Goal: Go to known website: Access a specific website the user already knows

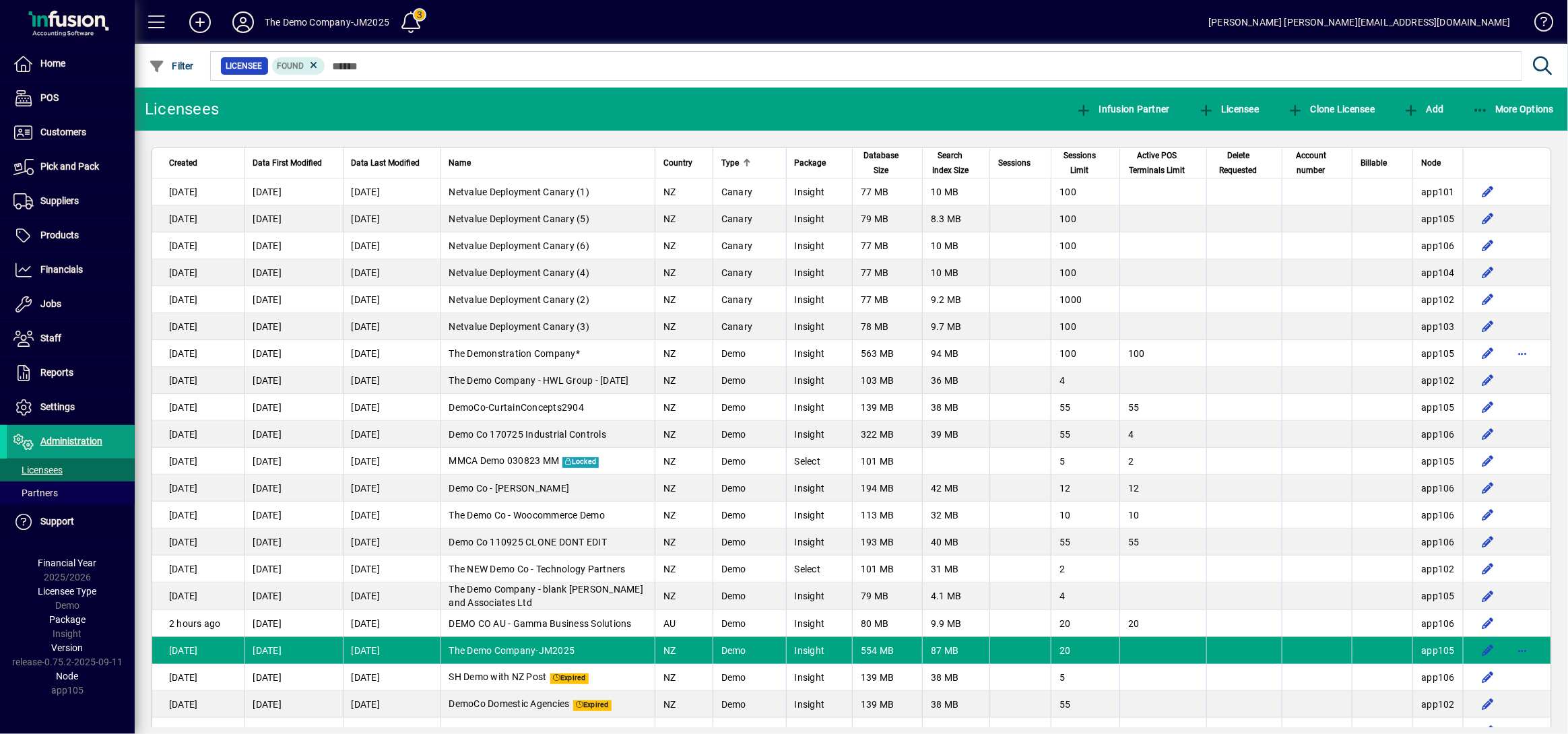
click at [237, 28] on icon at bounding box center [243, 22] width 27 height 21
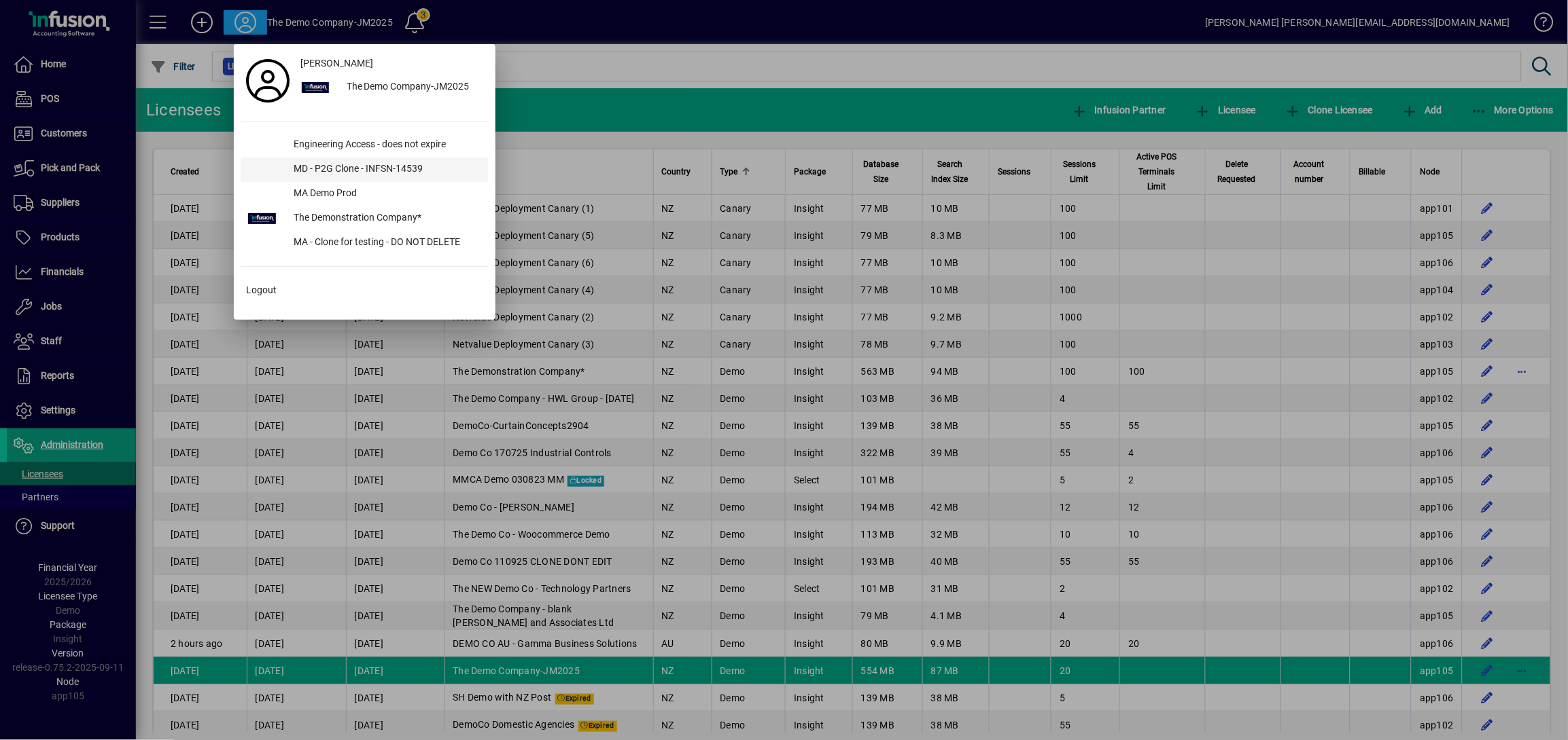
click at [325, 168] on div "MD - P2G Clone - INFSN-14539" at bounding box center [386, 169] width 206 height 24
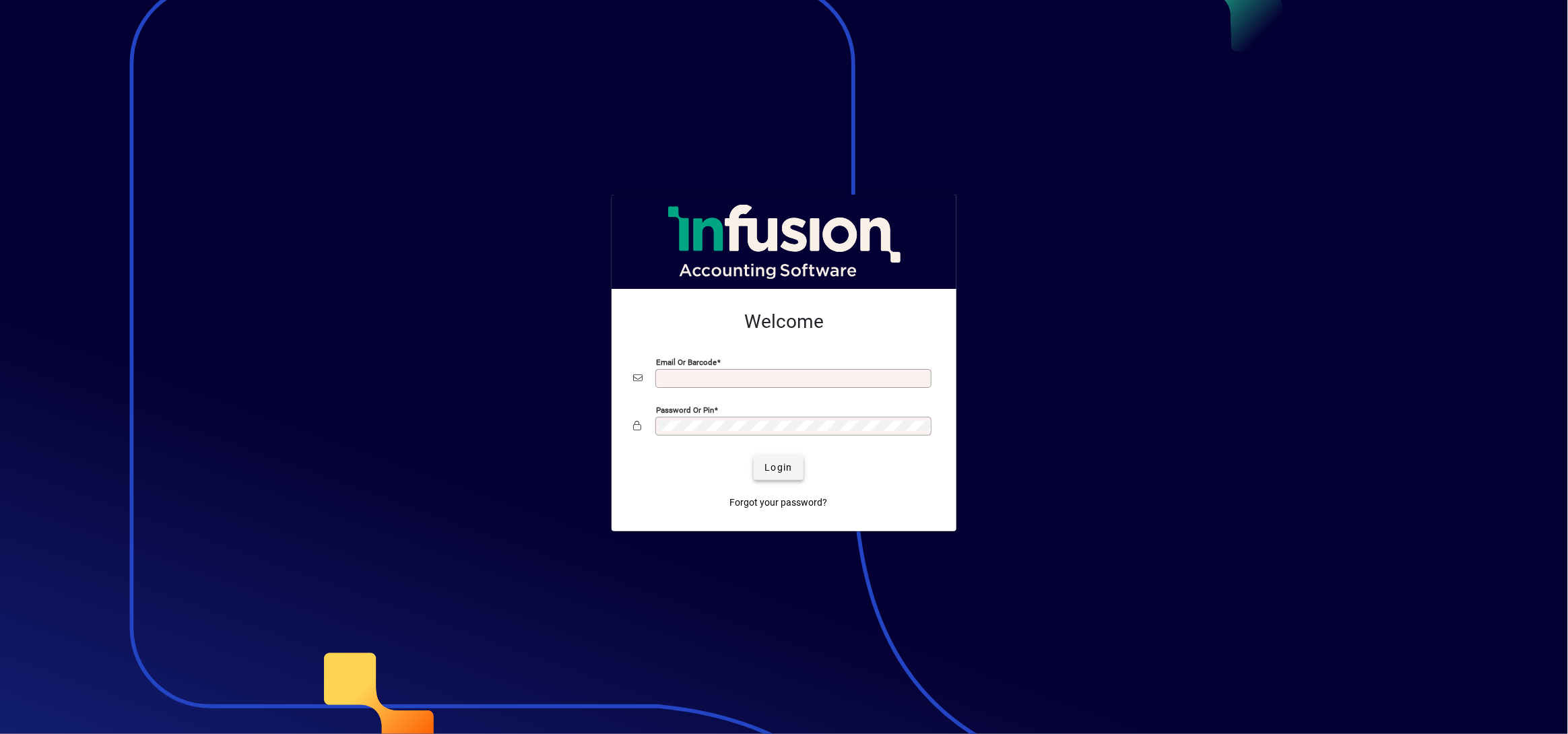
type input "**********"
click at [775, 472] on span "Login" at bounding box center [778, 467] width 28 height 14
